Goal: Feedback & Contribution: Leave review/rating

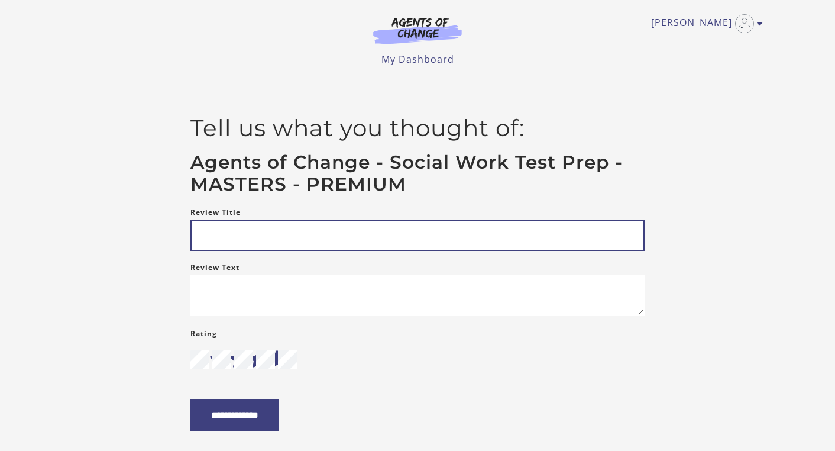
click at [232, 235] on input "Review Title" at bounding box center [417, 234] width 454 height 31
type input "*"
type input "**********"
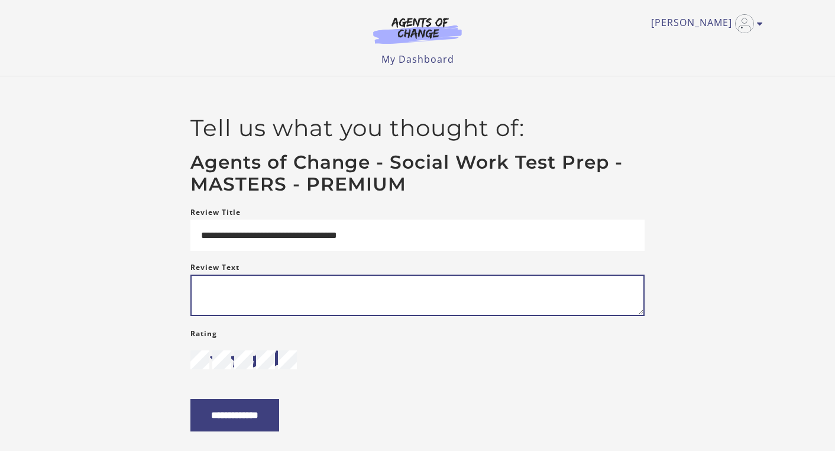
click at [212, 297] on textarea "Review Text" at bounding box center [417, 294] width 454 height 41
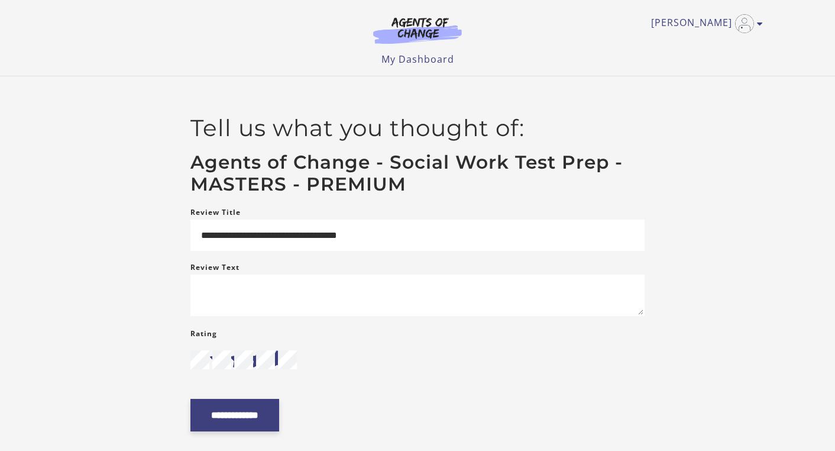
click at [254, 426] on input "**********" at bounding box center [234, 415] width 89 height 33
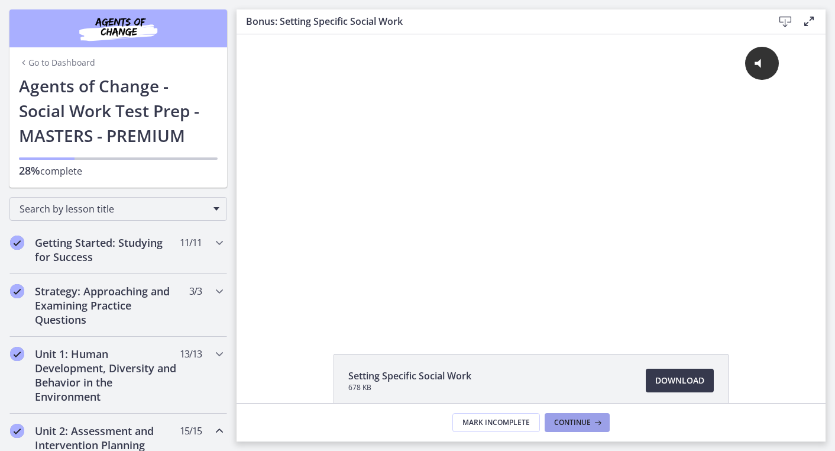
click at [566, 420] on span "Continue" at bounding box center [572, 422] width 37 height 9
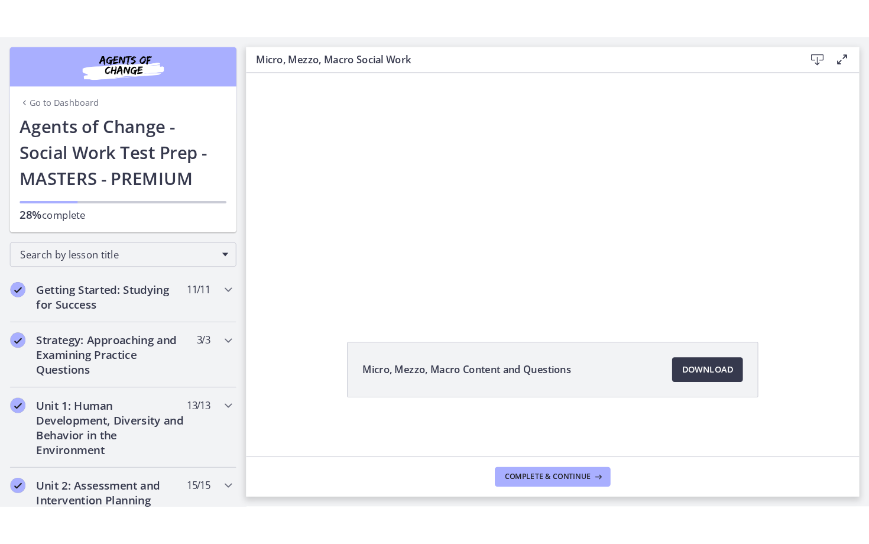
scroll to position [61, 0]
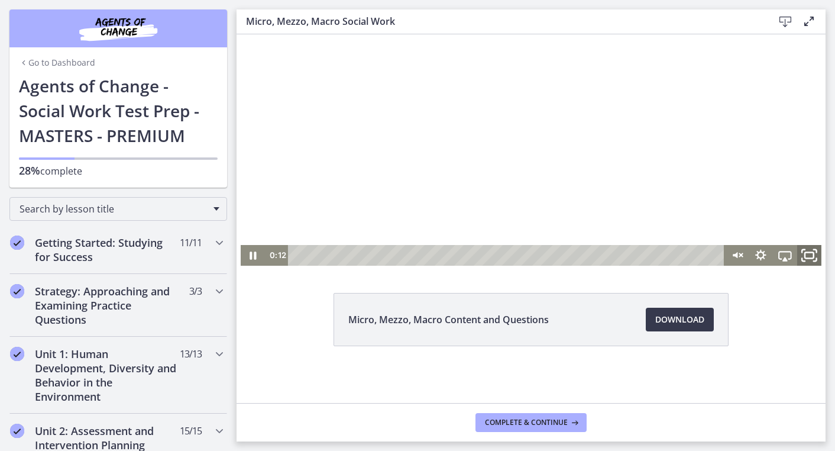
click at [812, 253] on rect "Fullscreen" at bounding box center [809, 256] width 9 height 6
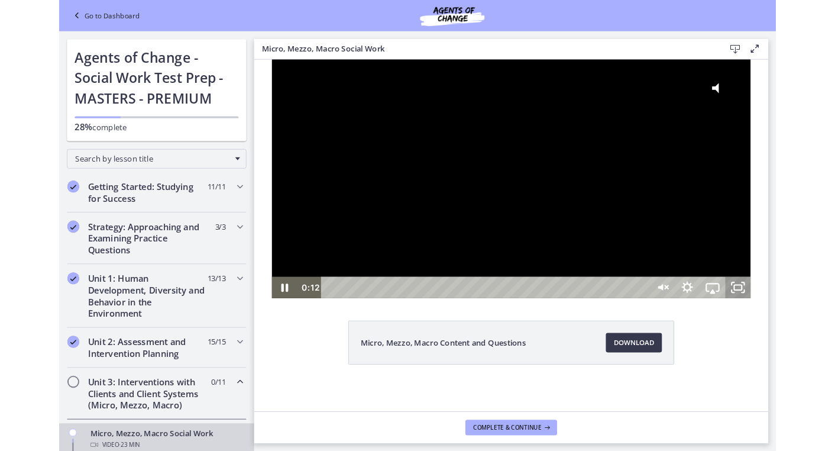
scroll to position [0, 0]
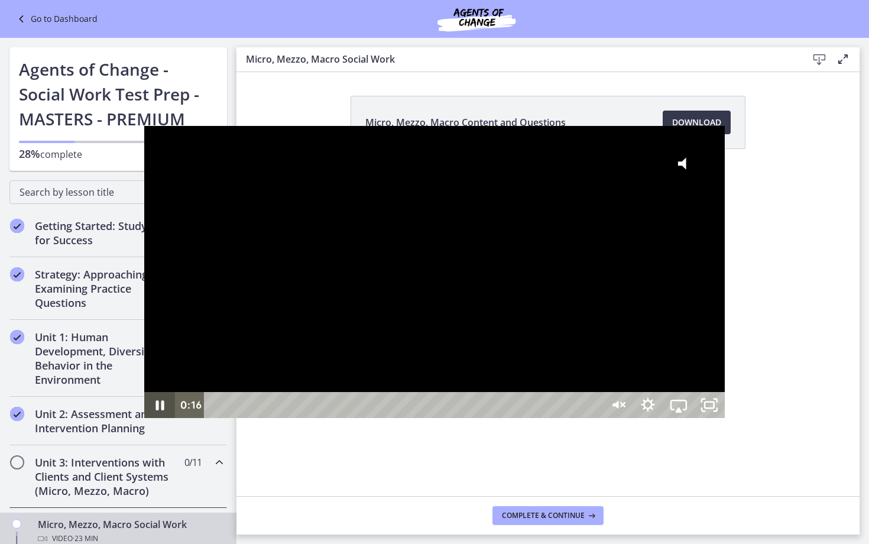
click at [144, 418] on icon "Pause" at bounding box center [159, 405] width 31 height 26
click at [157, 412] on icon "Play Video" at bounding box center [161, 405] width 9 height 13
click at [687, 157] on icon "Click for sound" at bounding box center [682, 163] width 8 height 12
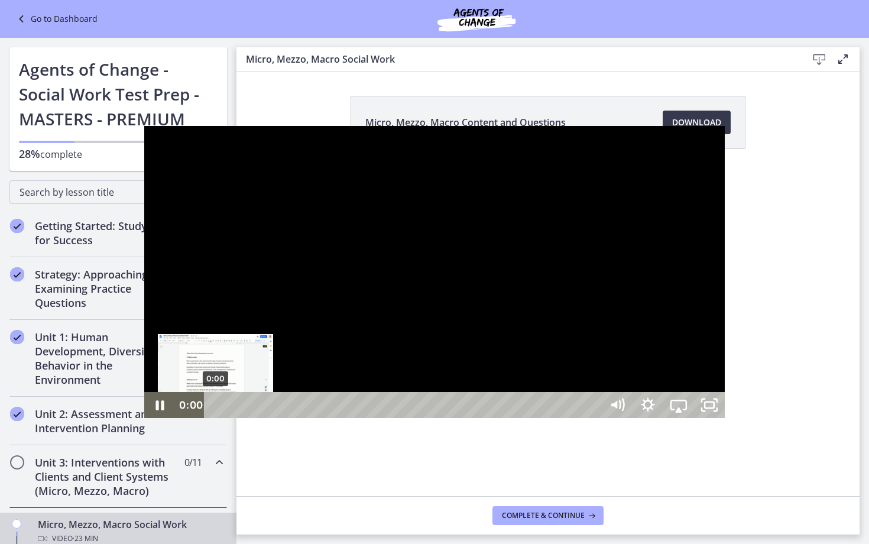
drag, startPoint x: 83, startPoint y: 532, endPoint x: 69, endPoint y: 533, distance: 14.2
click at [211, 410] on div "Playbar" at bounding box center [215, 405] width 9 height 9
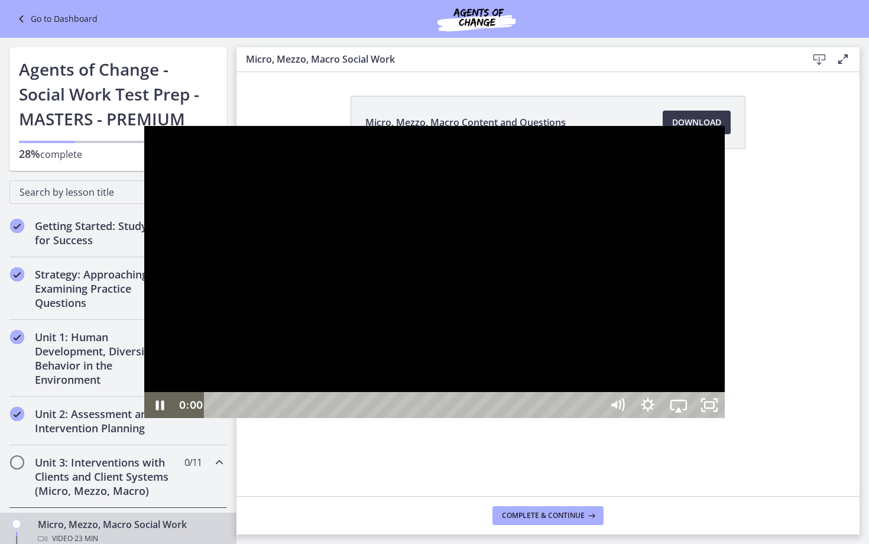
click at [175, 418] on div "0:00 0:00" at bounding box center [388, 405] width 427 height 26
click at [716, 409] on rect "Unfullscreen" at bounding box center [709, 405] width 11 height 7
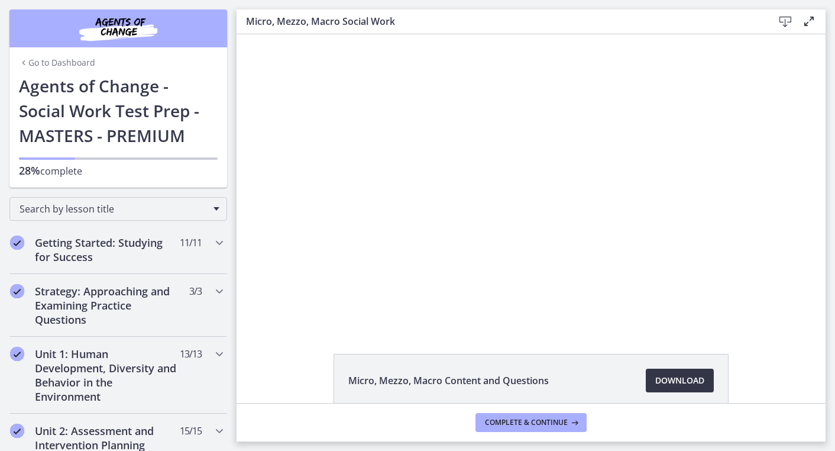
click at [693, 383] on span "Download Opens in a new window" at bounding box center [679, 380] width 49 height 14
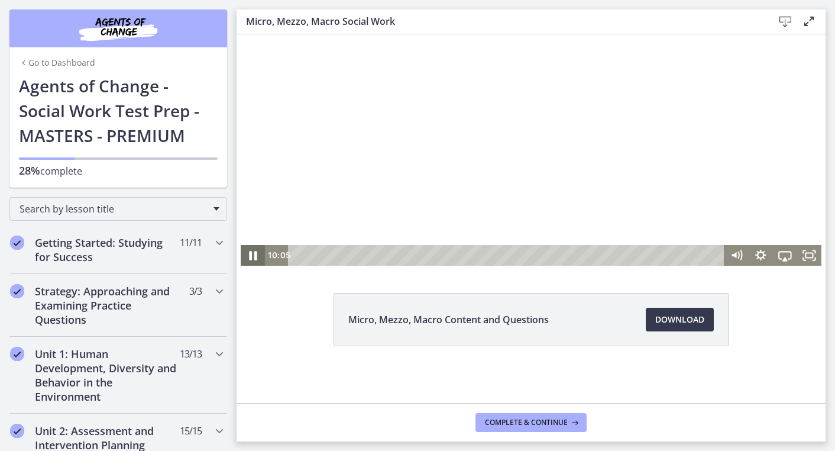
scroll to position [61, 0]
click at [256, 254] on icon "Pause" at bounding box center [252, 254] width 29 height 25
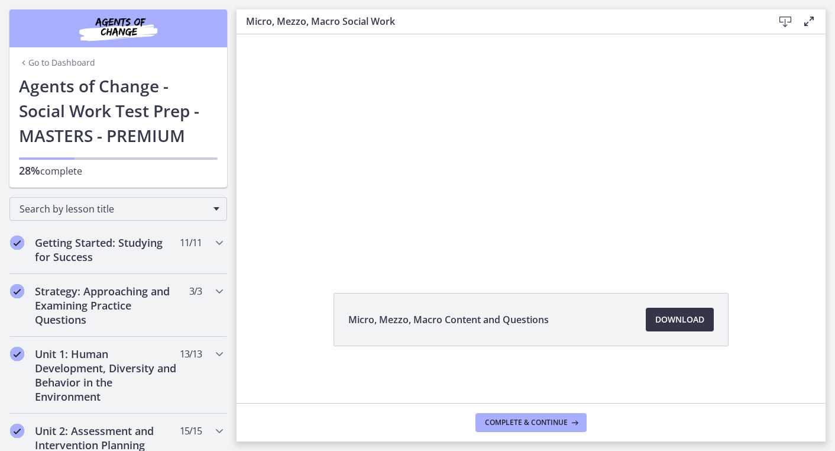
click at [671, 318] on span "Download Opens in a new window" at bounding box center [679, 319] width 49 height 14
